Goal: Transaction & Acquisition: Download file/media

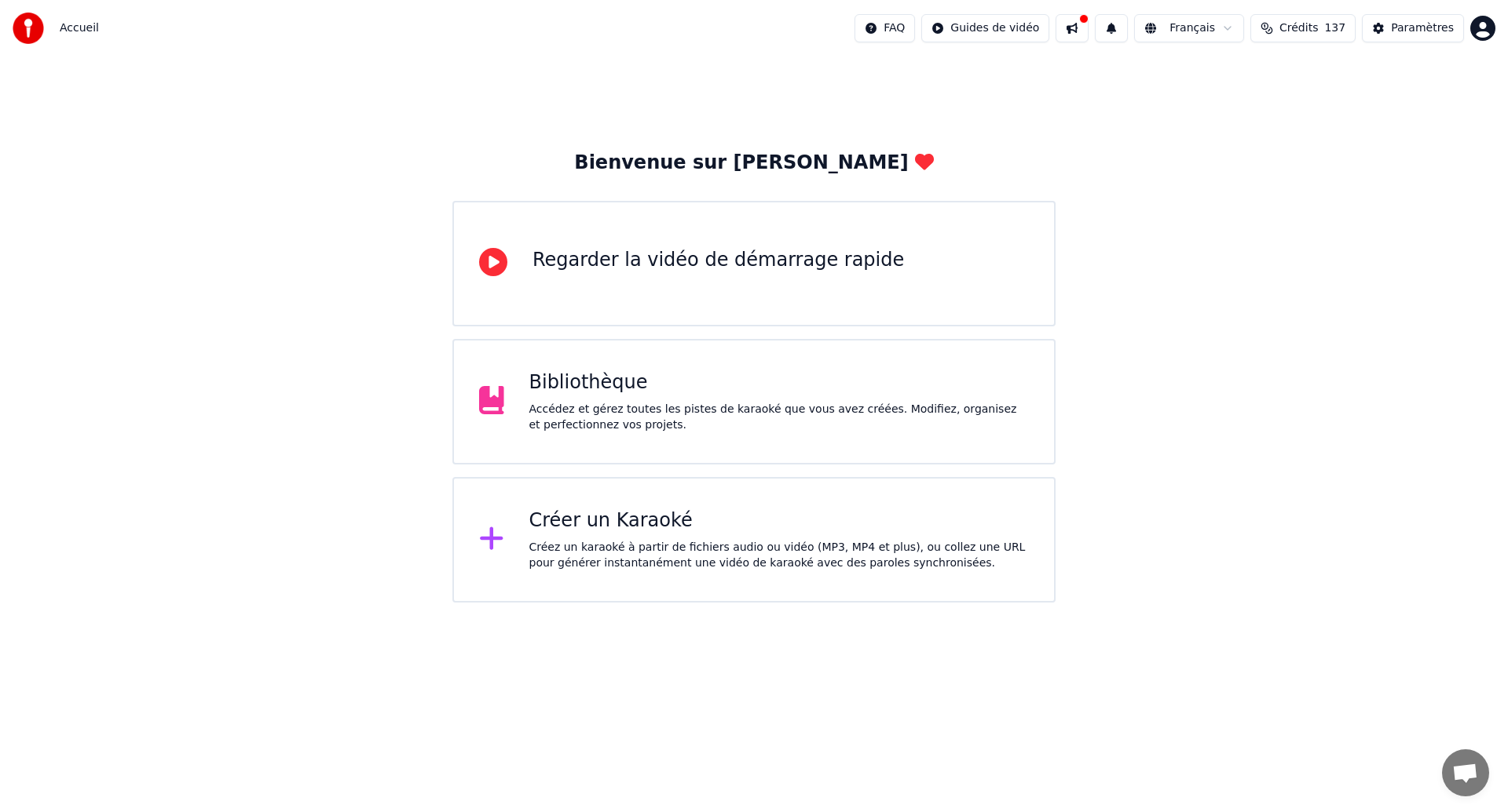
click at [821, 427] on div "Accédez et gérez toutes les pistes de karaoké que vous avez créées. Modifiez, o…" at bounding box center [779, 417] width 500 height 31
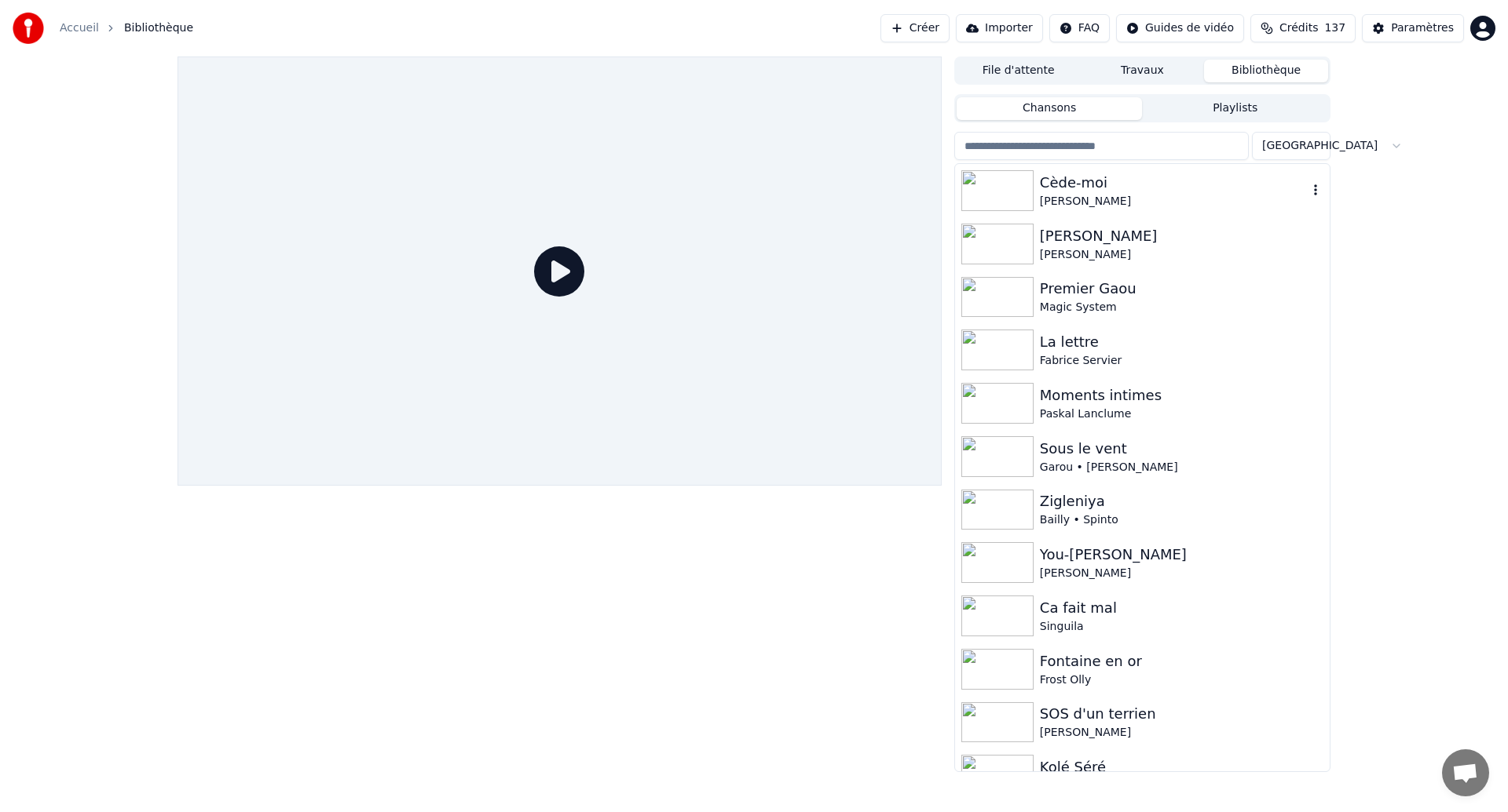
click at [1060, 187] on div "Cède-moi" at bounding box center [1174, 183] width 268 height 22
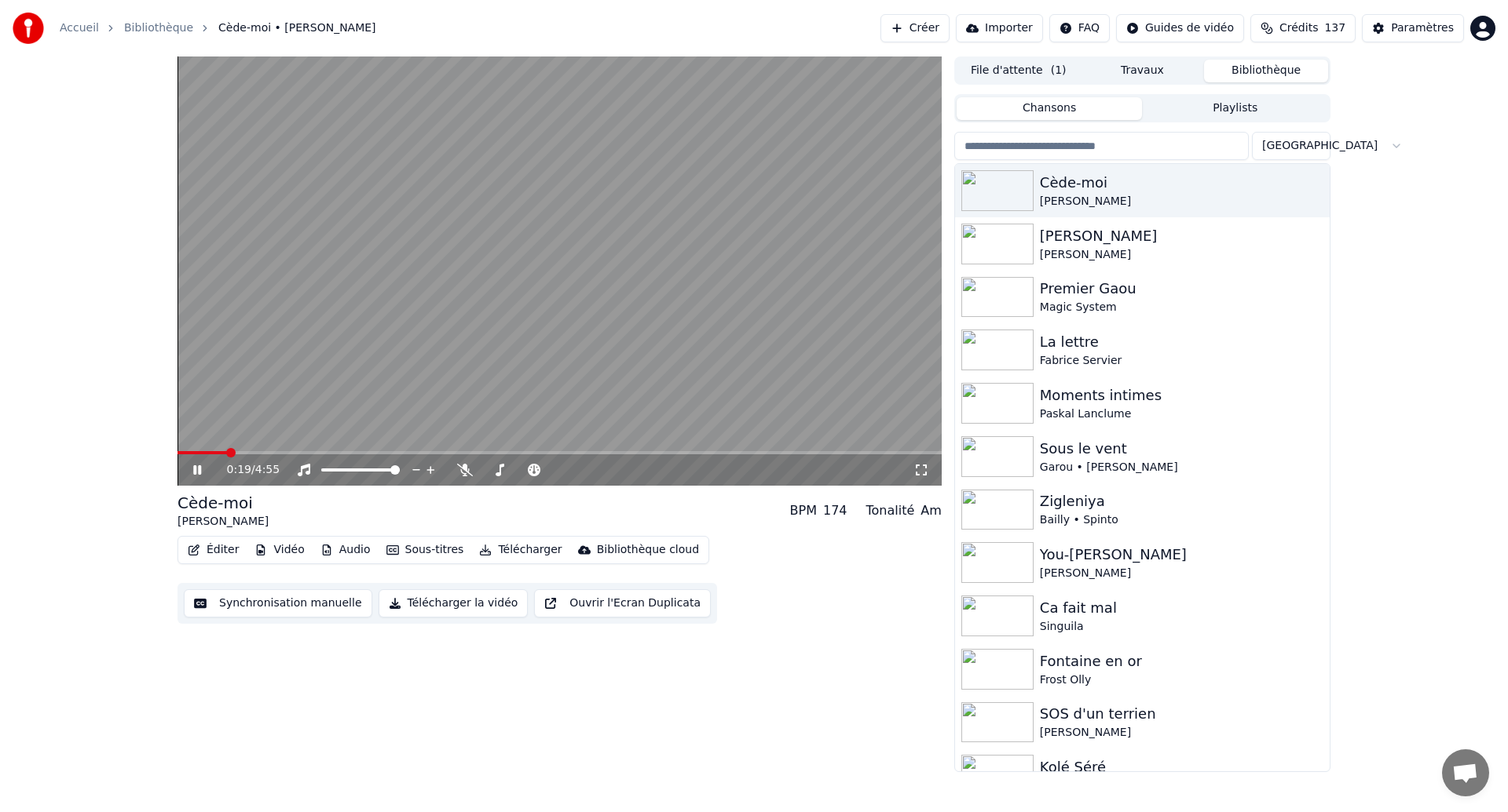
click at [920, 471] on icon at bounding box center [921, 470] width 16 height 12
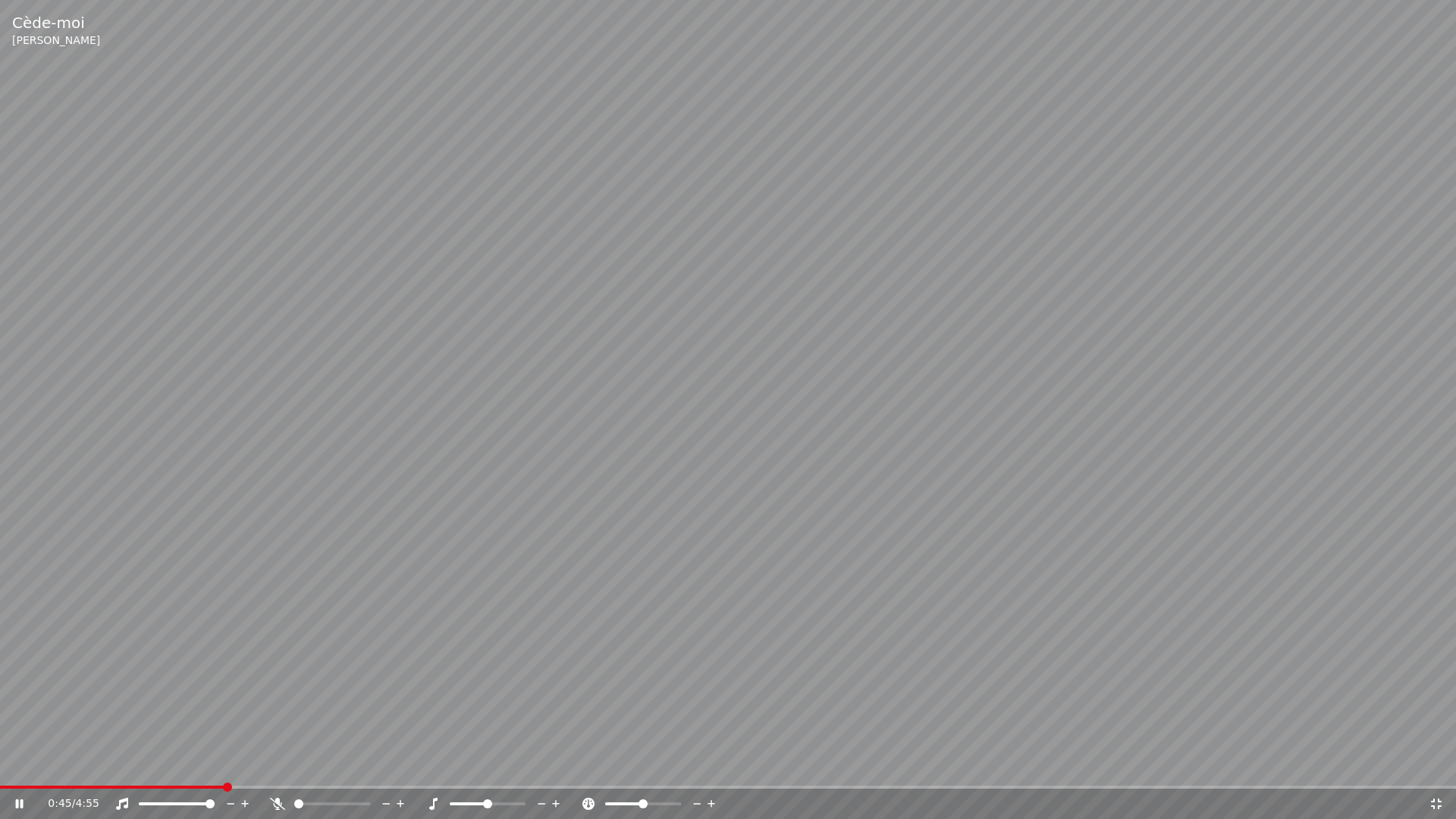
click at [191, 784] on div "0:45 / 4:55" at bounding box center [728, 803] width 1456 height 30
click at [191, 784] on span at bounding box center [114, 787] width 228 height 3
click at [169, 784] on span at bounding box center [111, 787] width 223 height 3
click at [427, 571] on video at bounding box center [728, 410] width 1456 height 819
click at [553, 784] on span at bounding box center [310, 787] width 622 height 3
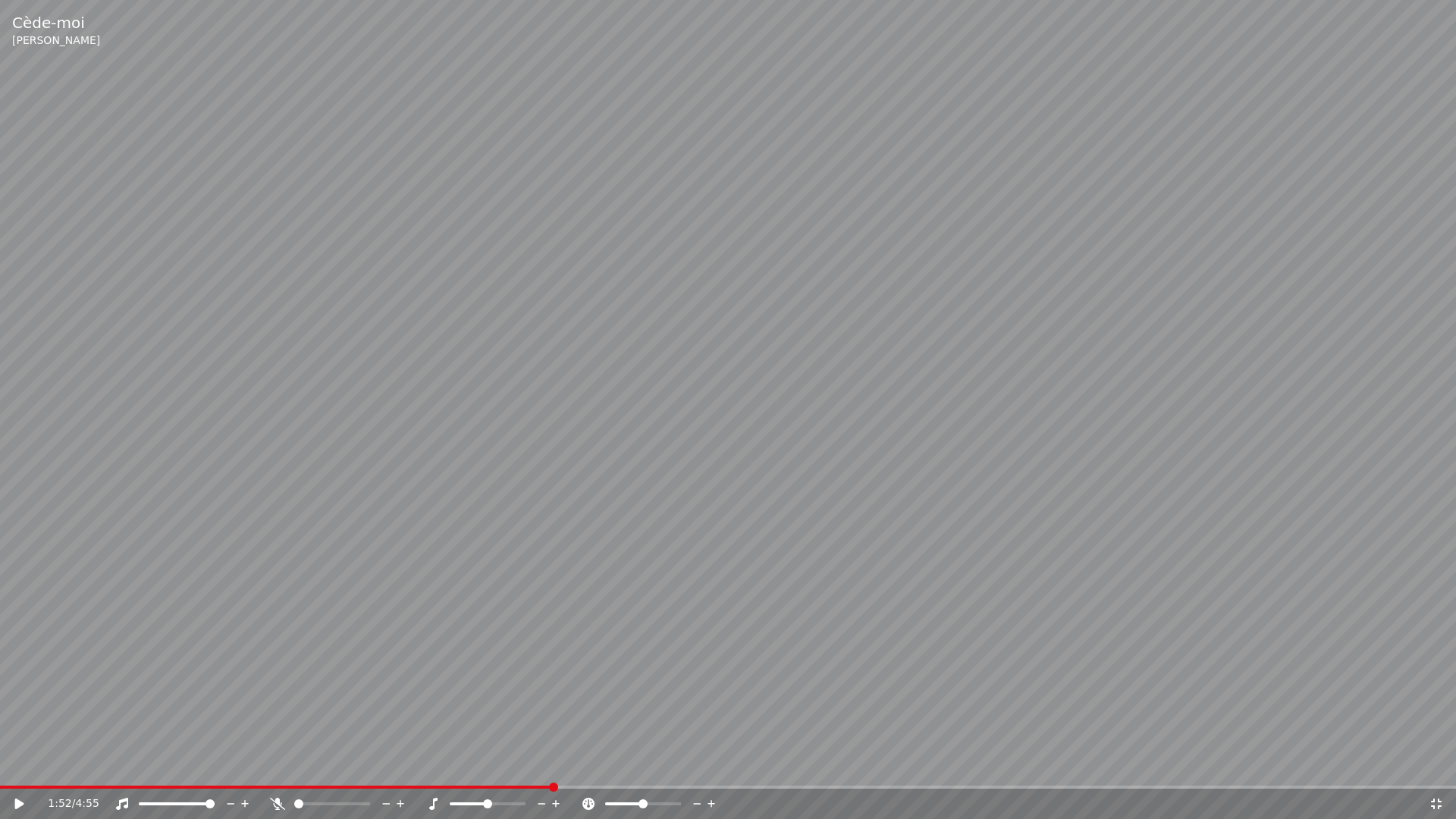
click at [21, 784] on icon at bounding box center [20, 803] width 9 height 10
click at [389, 666] on video at bounding box center [728, 410] width 1456 height 819
click at [490, 661] on video at bounding box center [728, 410] width 1456 height 819
click at [511, 668] on video at bounding box center [728, 410] width 1456 height 819
click at [517, 663] on video at bounding box center [728, 410] width 1456 height 819
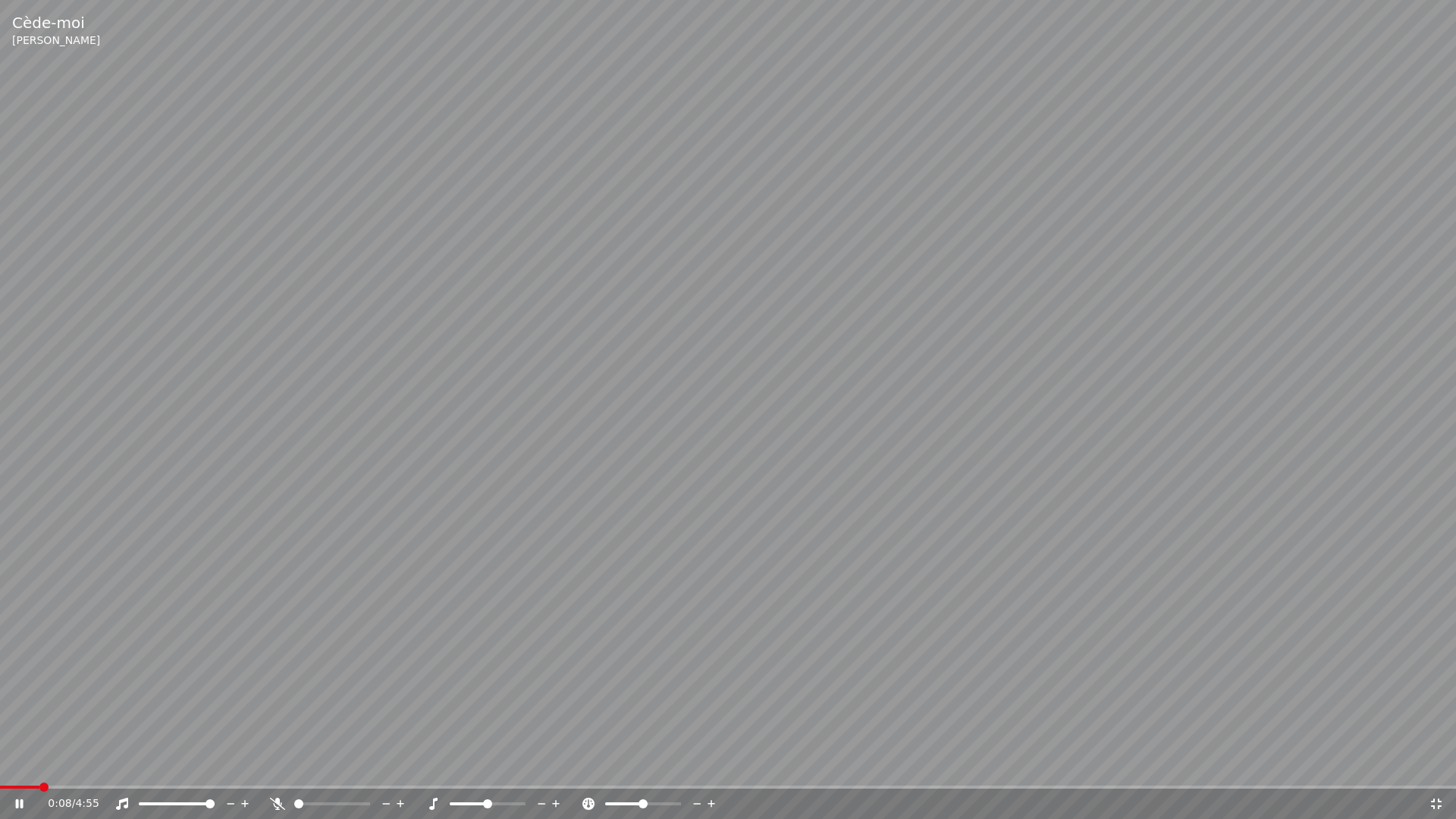
click at [38, 784] on span at bounding box center [20, 787] width 40 height 3
click at [22, 784] on span at bounding box center [25, 787] width 50 height 3
click at [10, 784] on span at bounding box center [16, 787] width 33 height 3
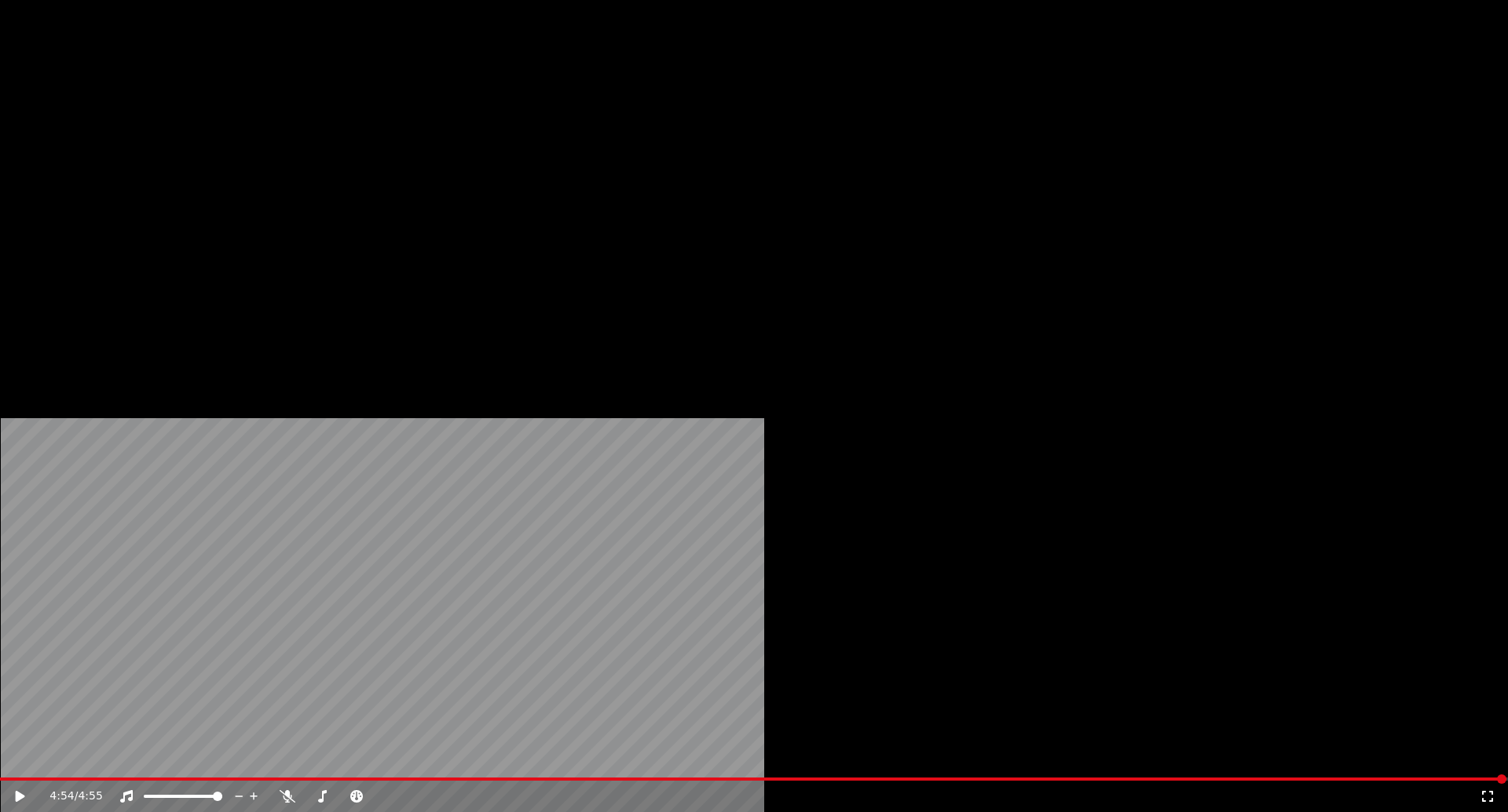
click at [523, 132] on button "Télécharger" at bounding box center [520, 120] width 95 height 22
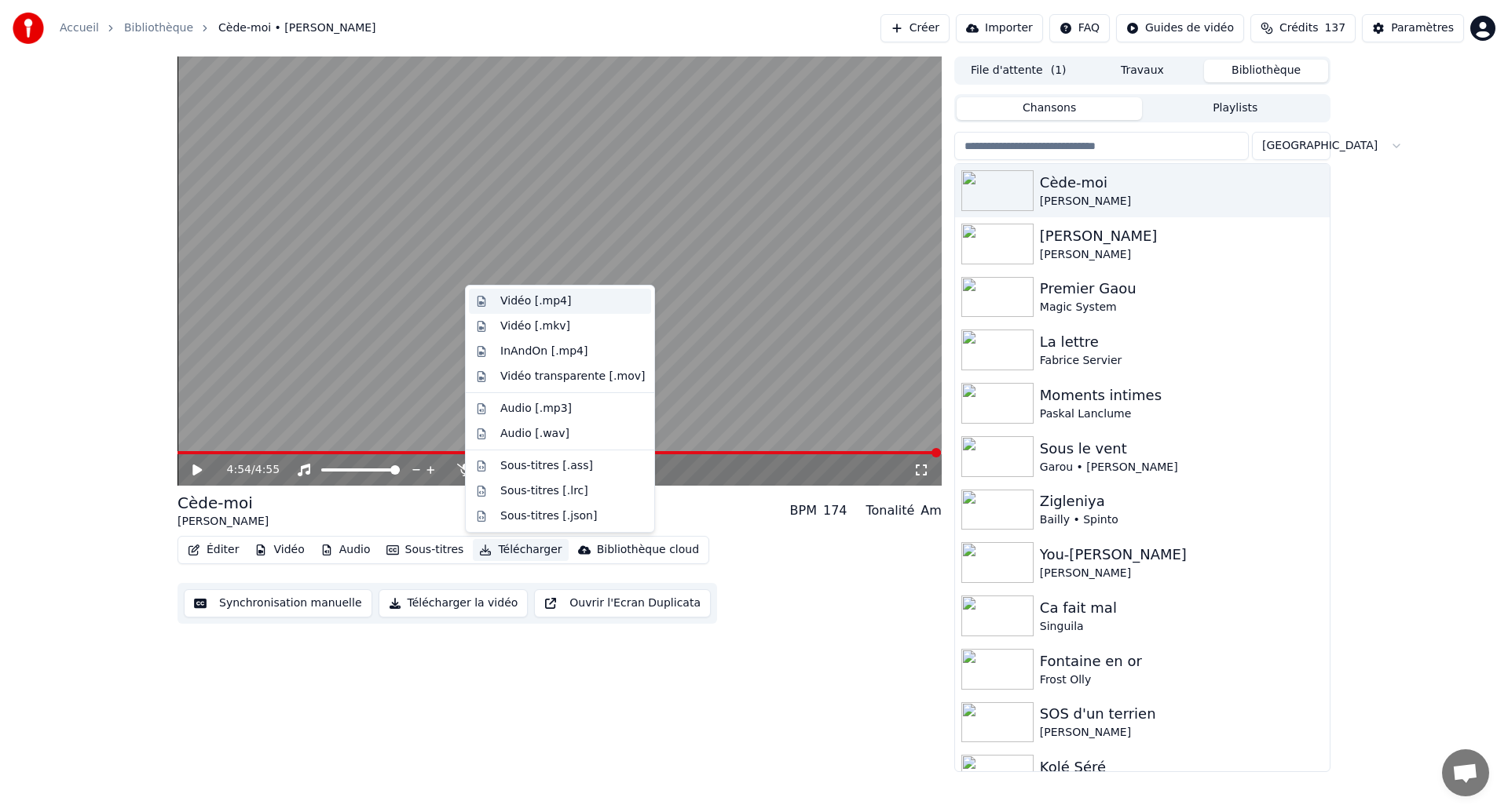
click at [565, 303] on div "Vidéo [.mp4]" at bounding box center [535, 302] width 71 height 16
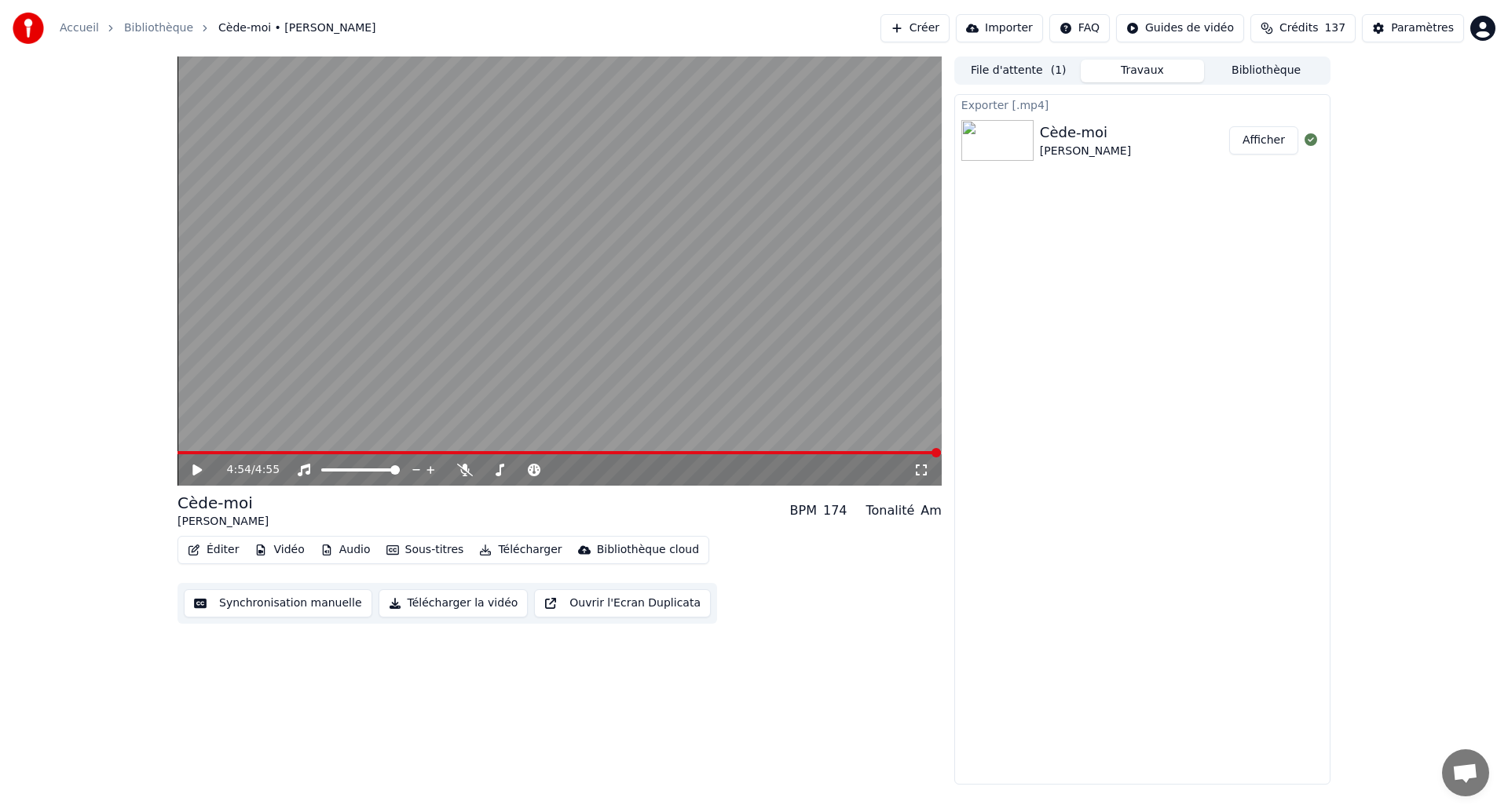
click at [1274, 146] on button "Afficher" at bounding box center [1263, 141] width 69 height 29
